Goal: Information Seeking & Learning: Check status

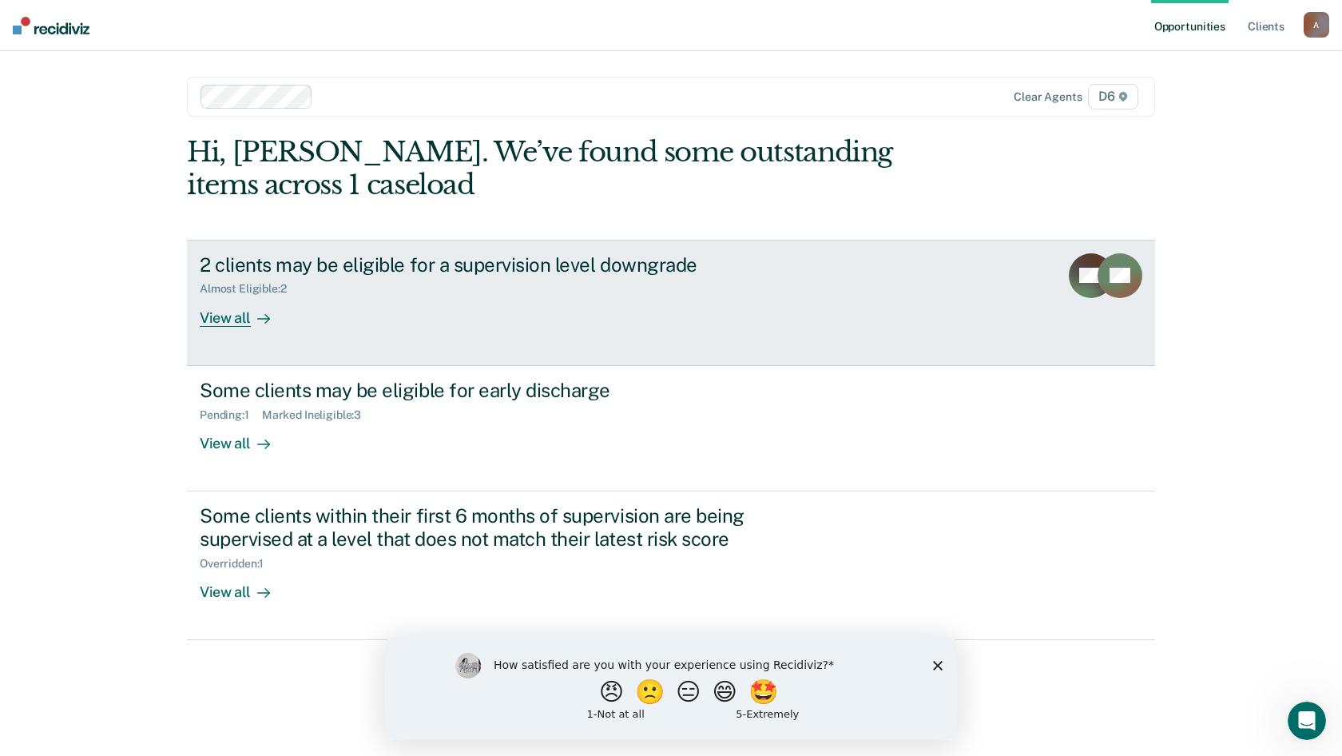
click at [392, 266] on div "2 clients may be eligible for a supervision level downgrade" at bounding box center [480, 264] width 561 height 23
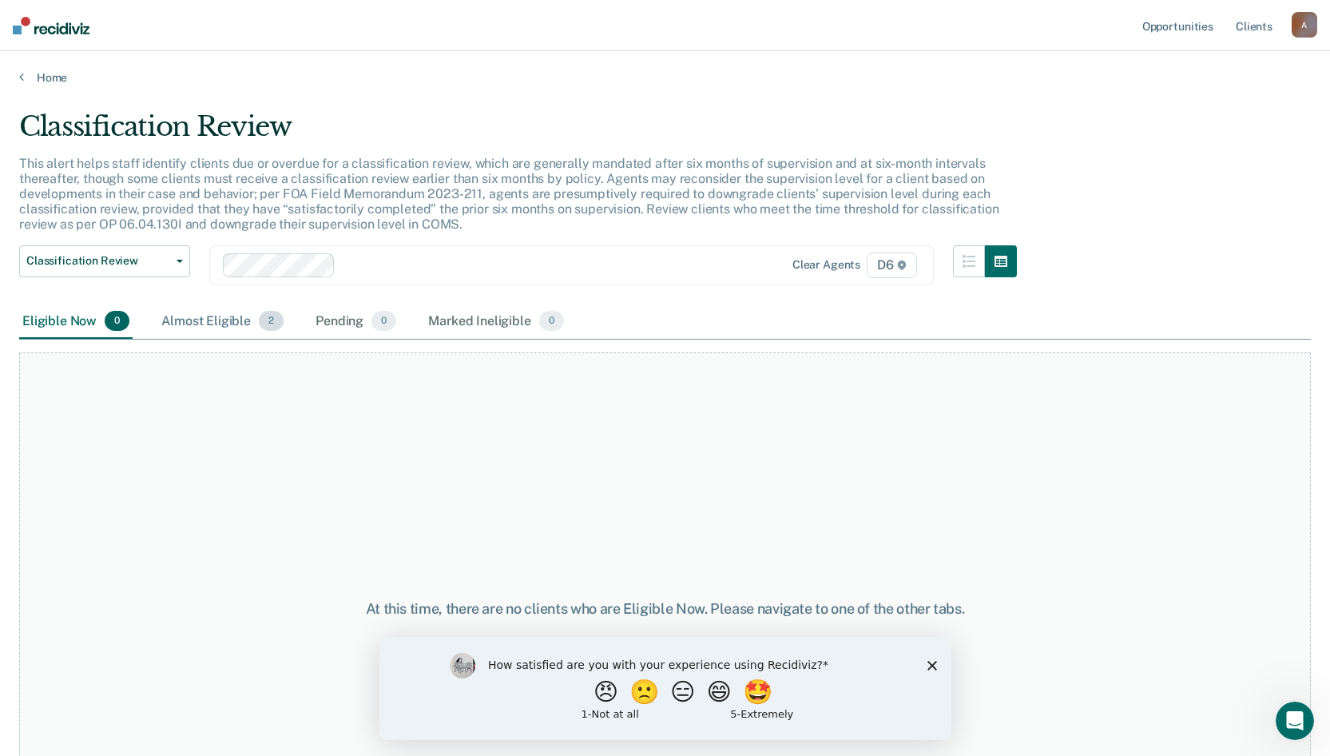
click at [219, 324] on div "Almost Eligible 2" at bounding box center [222, 321] width 129 height 35
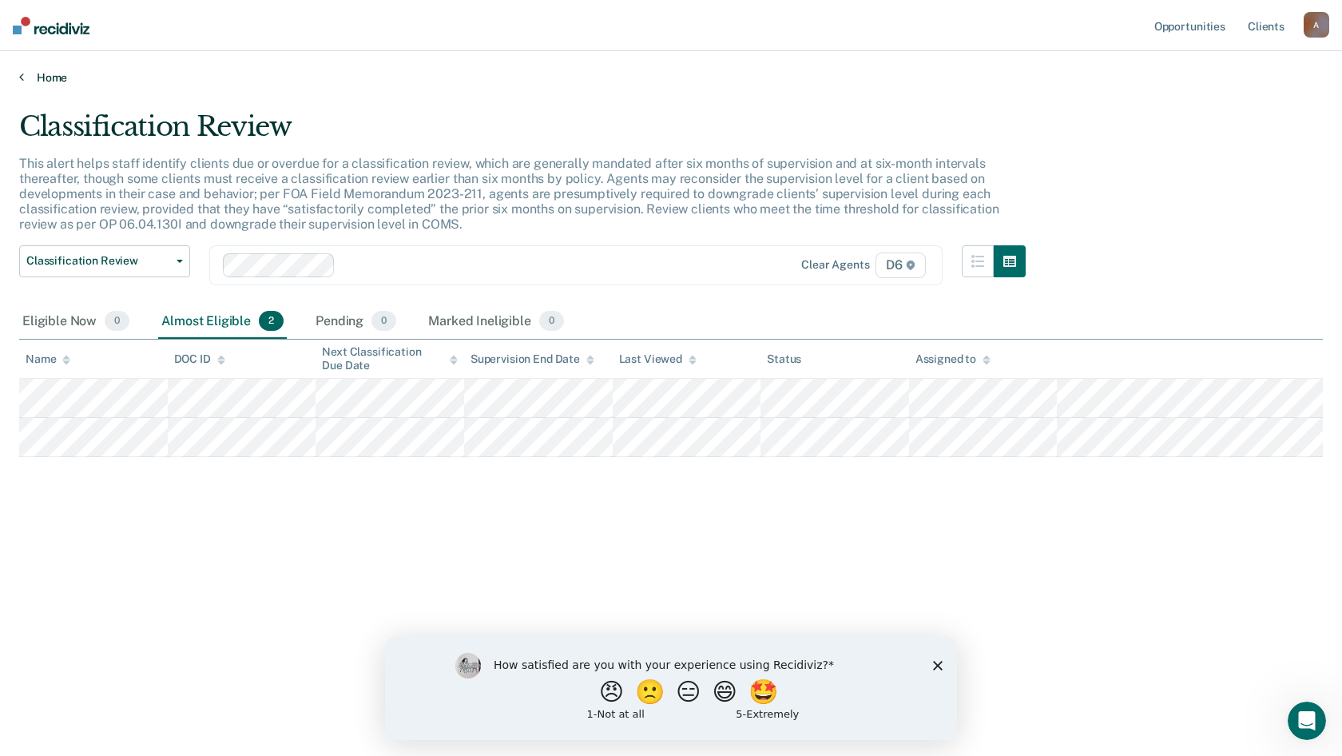
click at [40, 79] on link "Home" at bounding box center [671, 77] width 1304 height 14
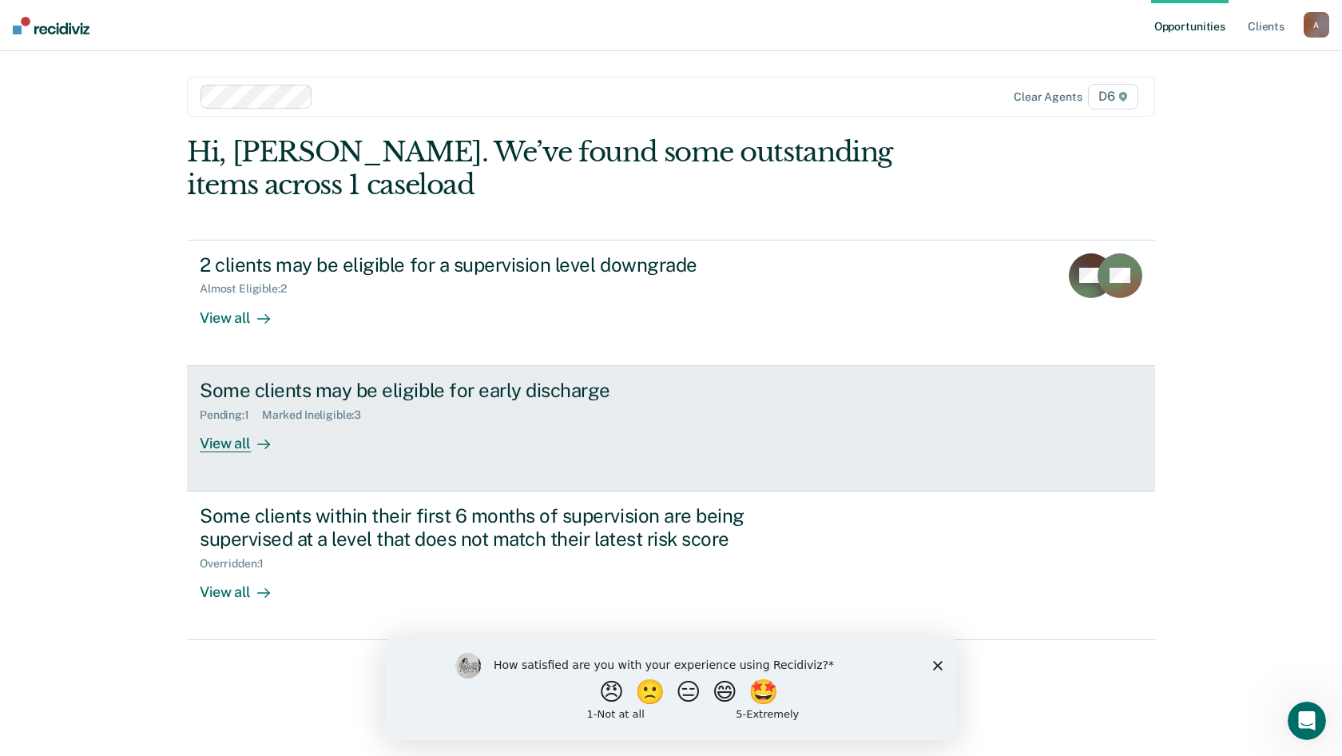
click at [235, 391] on div "Some clients may be eligible for early discharge" at bounding box center [480, 390] width 561 height 23
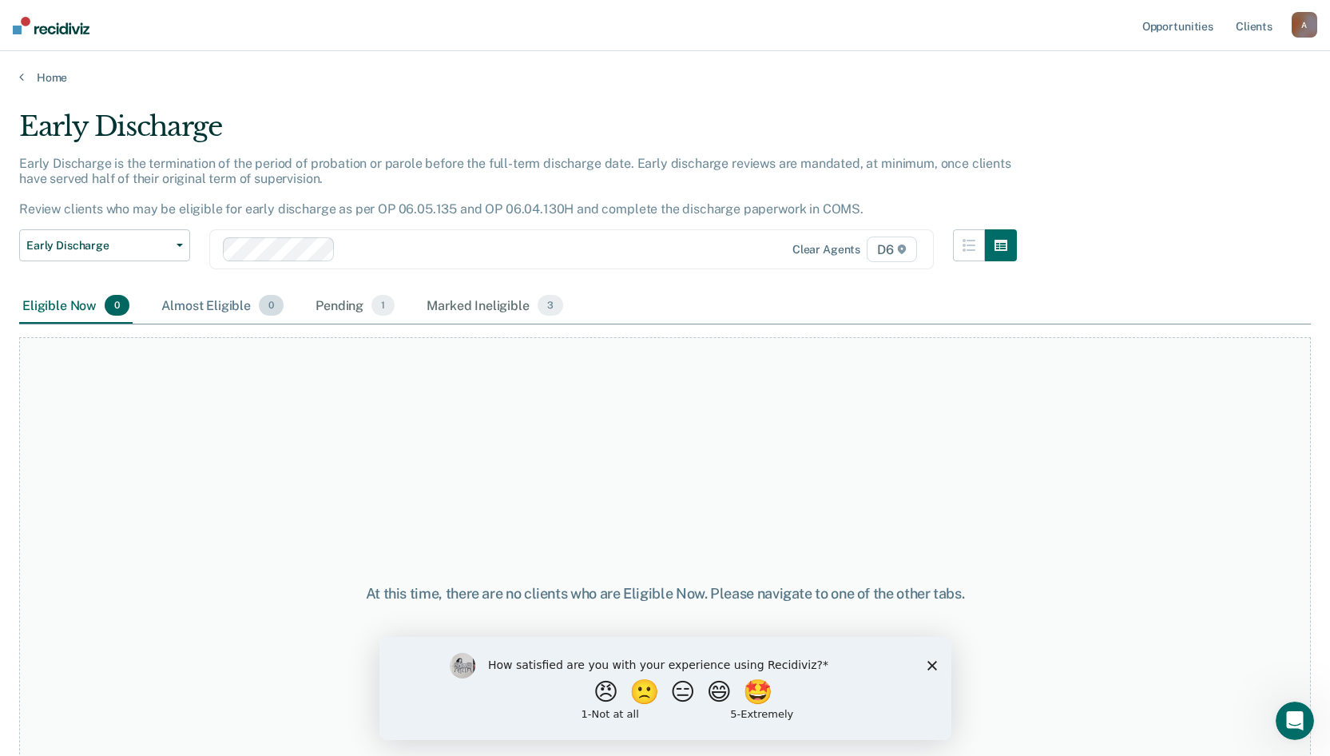
click at [214, 304] on div "Almost Eligible 0" at bounding box center [222, 305] width 129 height 35
click at [340, 305] on div "Pending 1" at bounding box center [354, 305] width 85 height 35
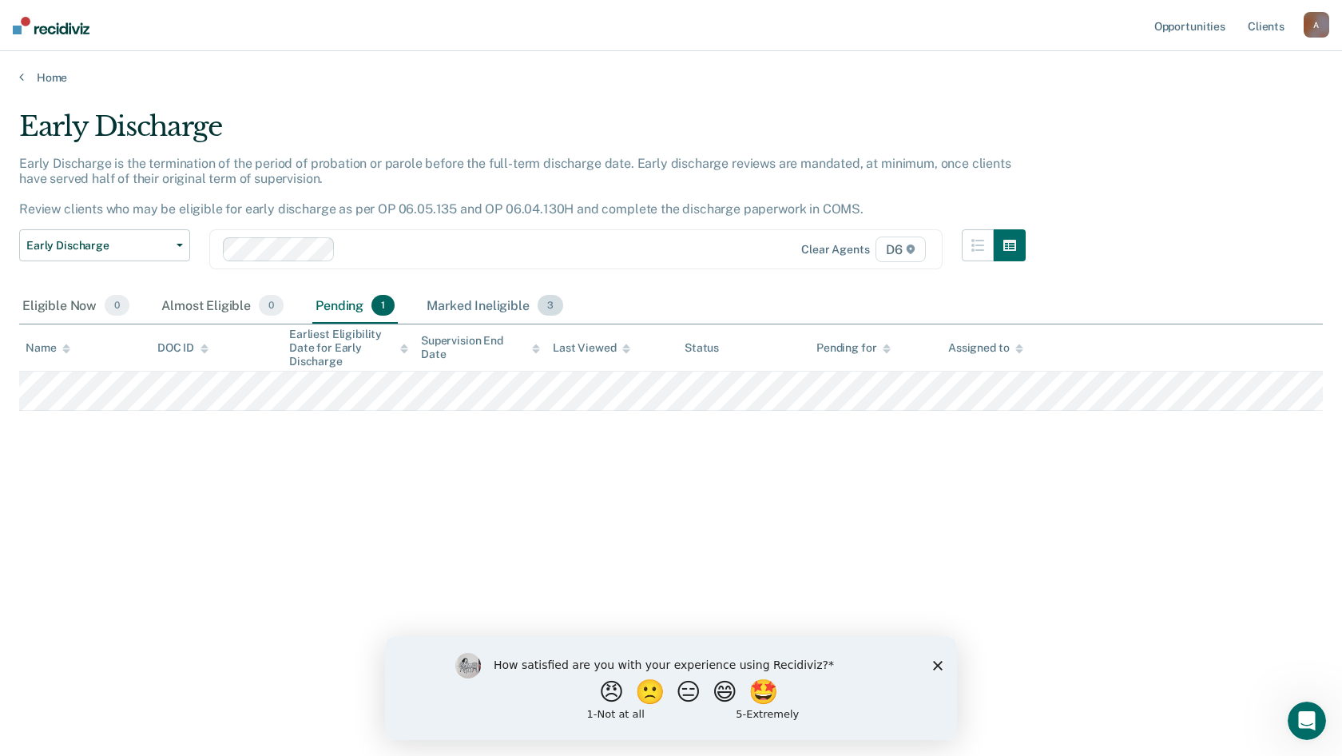
click at [451, 305] on div "Marked Ineligible 3" at bounding box center [494, 305] width 143 height 35
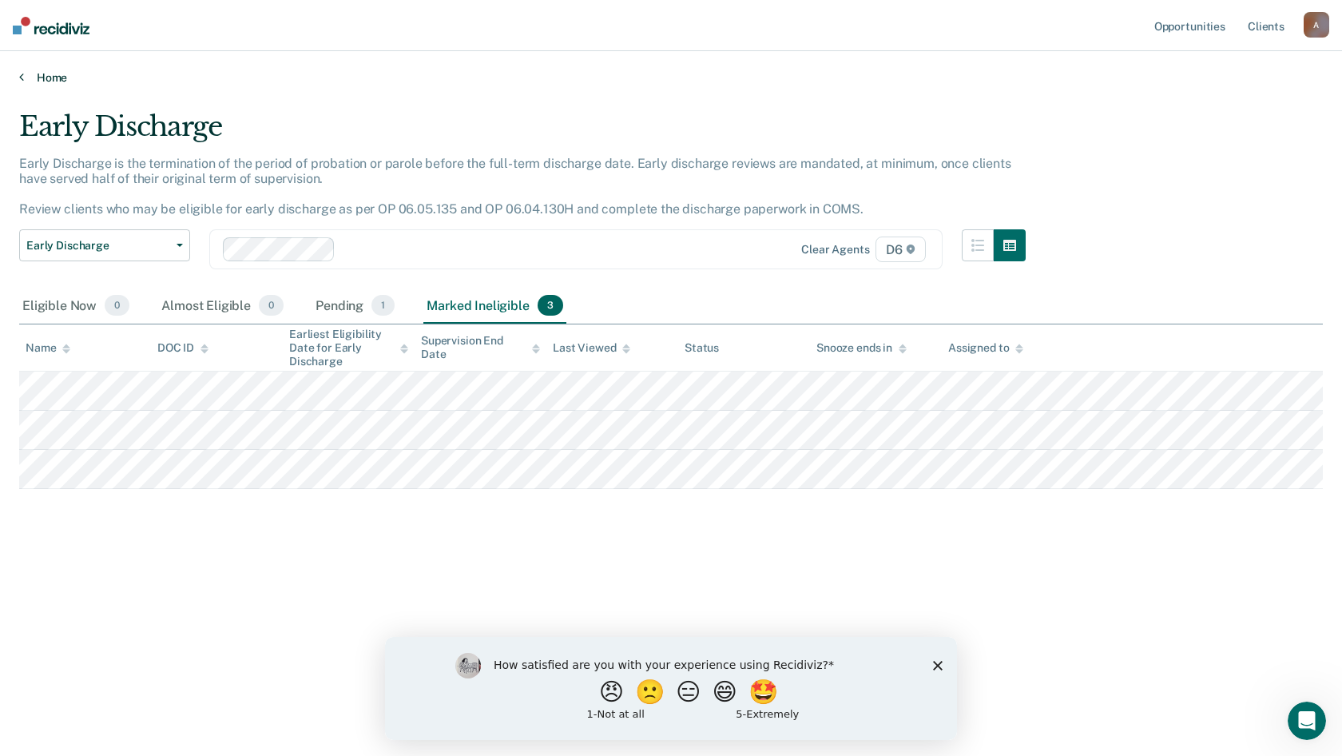
click at [26, 79] on link "Home" at bounding box center [671, 77] width 1304 height 14
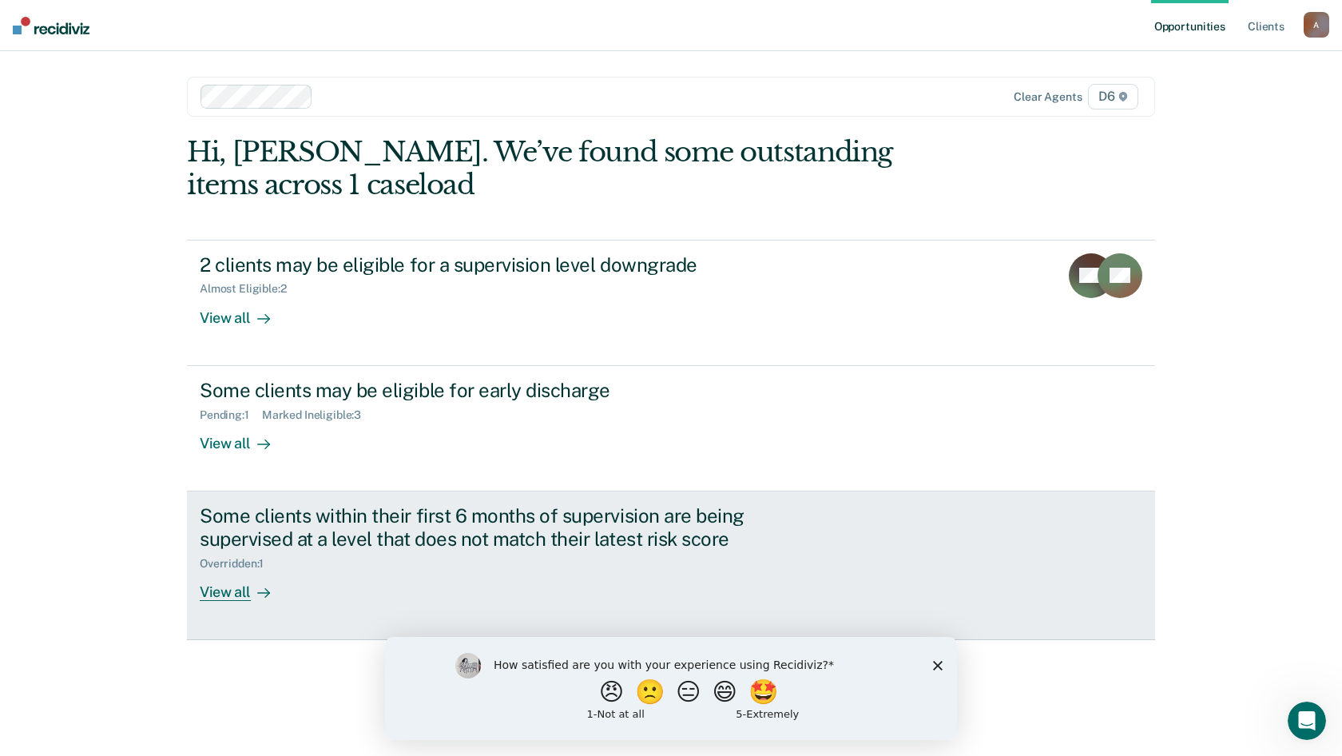
click at [226, 594] on div "View all" at bounding box center [244, 585] width 89 height 31
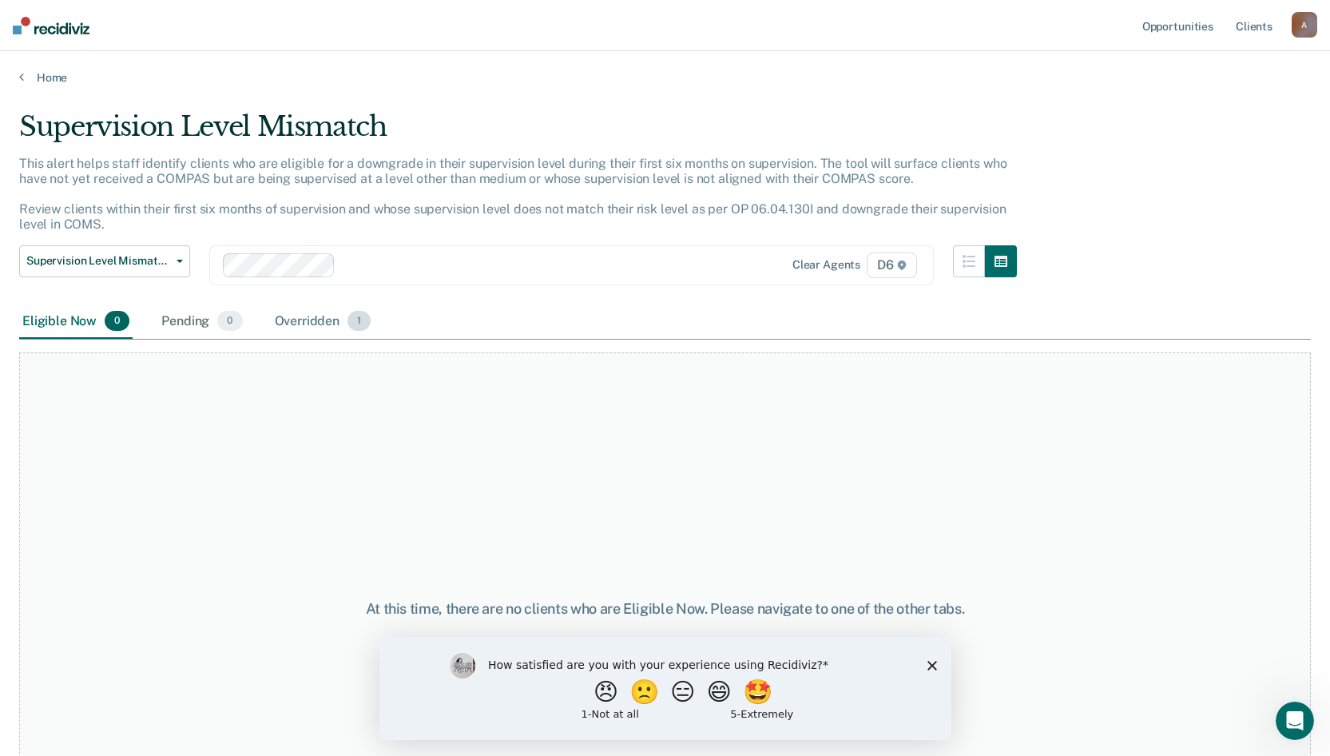
click at [313, 320] on div "Overridden 1" at bounding box center [323, 321] width 103 height 35
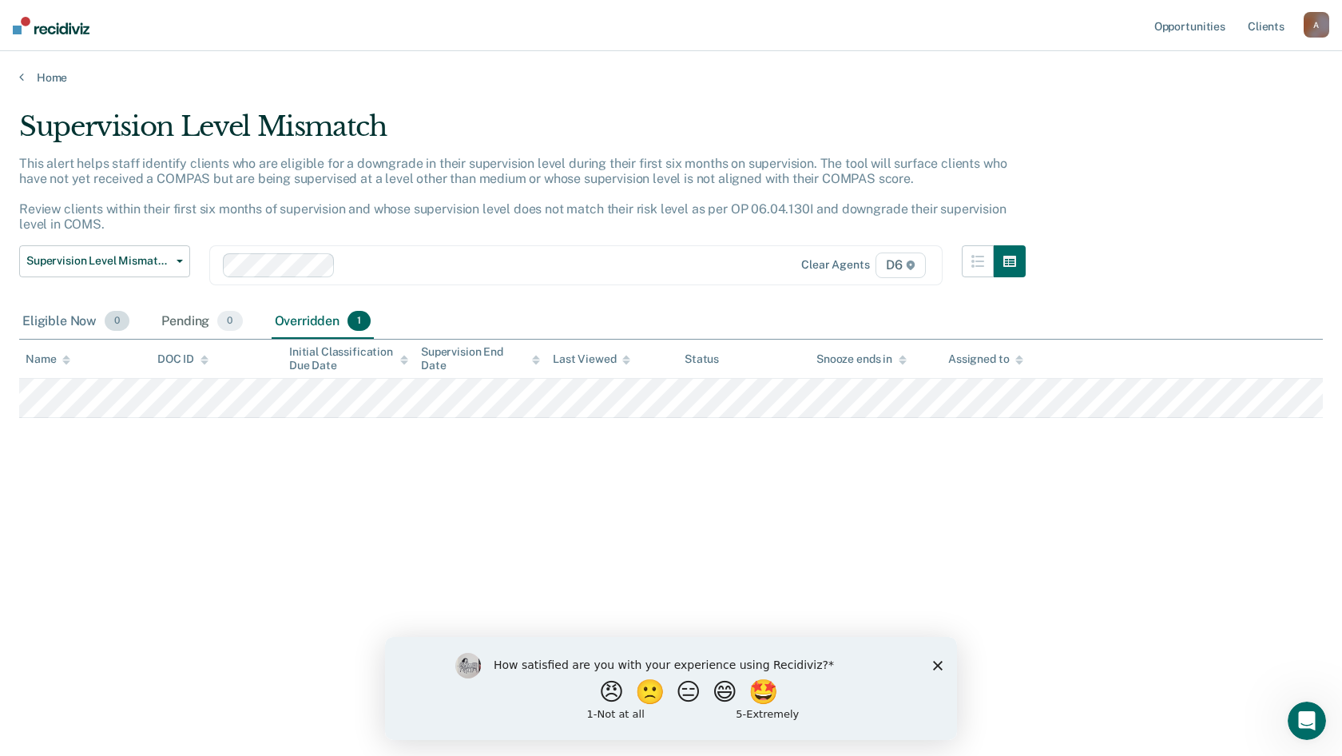
click at [71, 323] on div "Eligible Now 0" at bounding box center [75, 321] width 113 height 35
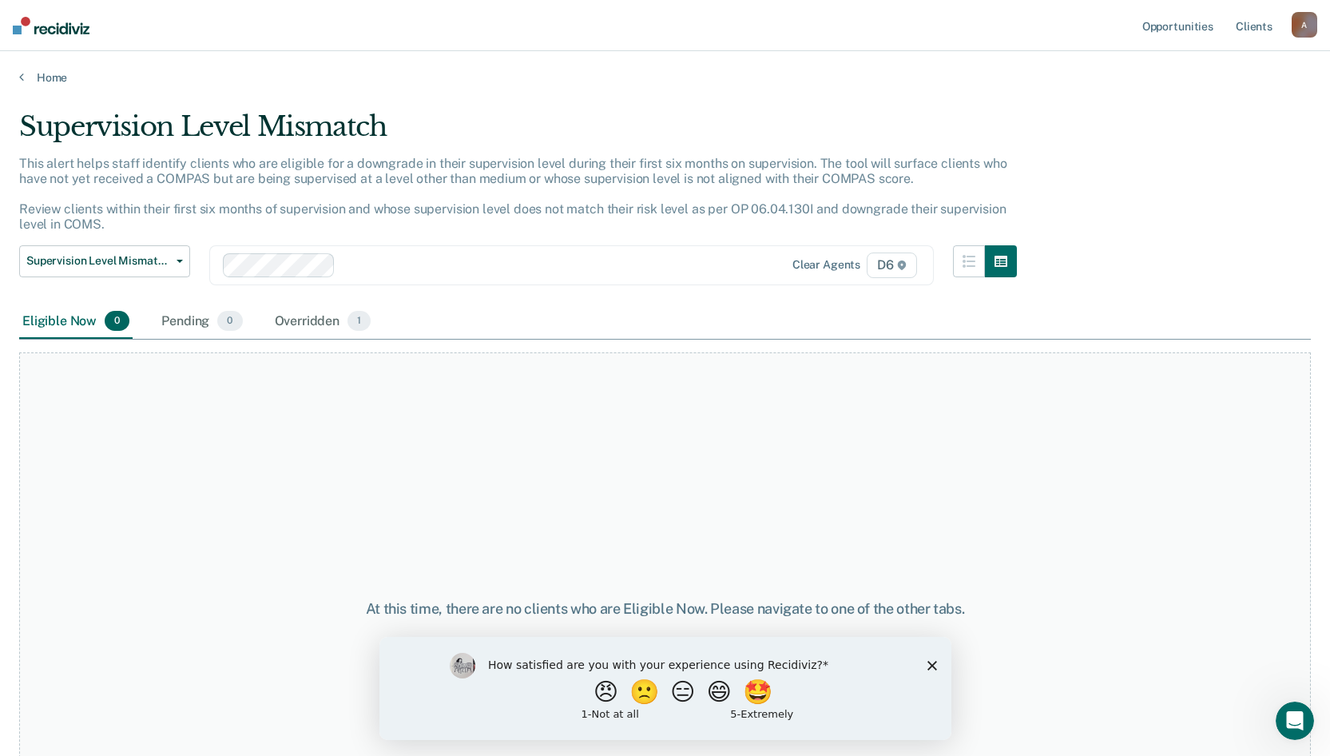
click at [37, 70] on div "Home" at bounding box center [665, 68] width 1330 height 34
